Goal: Find specific page/section: Find specific page/section

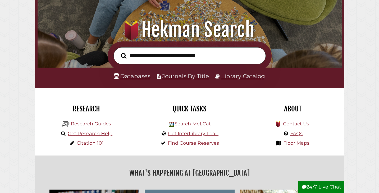
scroll to position [64, 0]
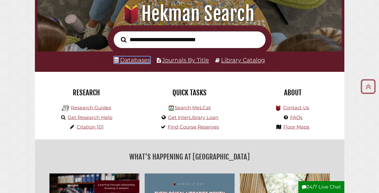
click at [146, 60] on link "Databases" at bounding box center [132, 60] width 36 height 7
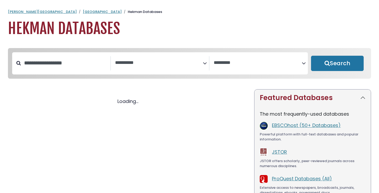
select select "Database Subject Filter"
select select "Database Vendors Filter"
select select "Database Subject Filter"
select select "Database Vendors Filter"
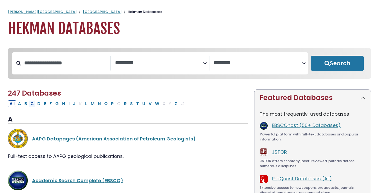
click at [32, 107] on button "C" at bounding box center [32, 104] width 7 height 7
select select "Database Subject Filter"
select select "Database Vendors Filter"
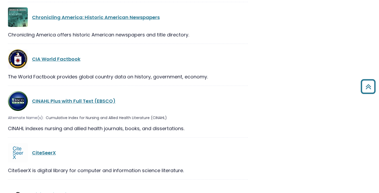
scroll to position [830, 0]
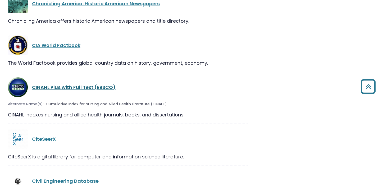
click at [90, 84] on link "CINAHL Plus with Full Text (EBSCO)" at bounding box center [74, 87] width 84 height 7
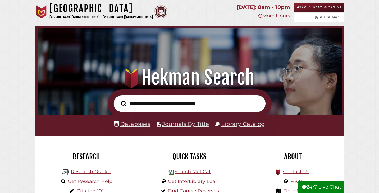
scroll to position [101, 302]
click at [130, 124] on link "Databases" at bounding box center [132, 124] width 36 height 7
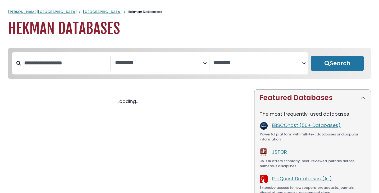
select select "Database Subject Filter"
select select "Database Vendors Filter"
select select "Database Subject Filter"
select select "Database Vendors Filter"
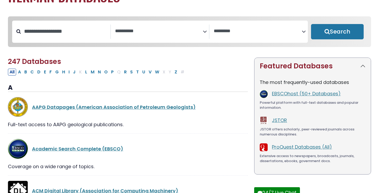
scroll to position [55, 0]
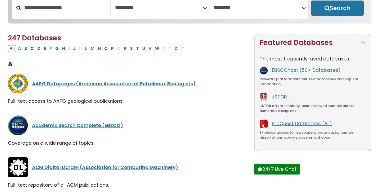
click at [32, 49] on button "C" at bounding box center [32, 48] width 7 height 7
select select "Database Subject Filter"
select select "Database Vendors Filter"
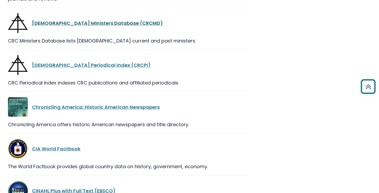
scroll to position [816, 0]
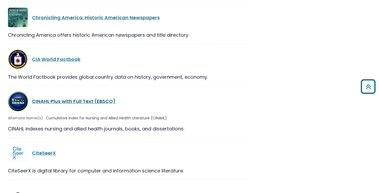
click at [76, 98] on link "CINAHL Plus with Full Text (EBSCO)" at bounding box center [74, 101] width 84 height 7
